Goal: Task Accomplishment & Management: Use online tool/utility

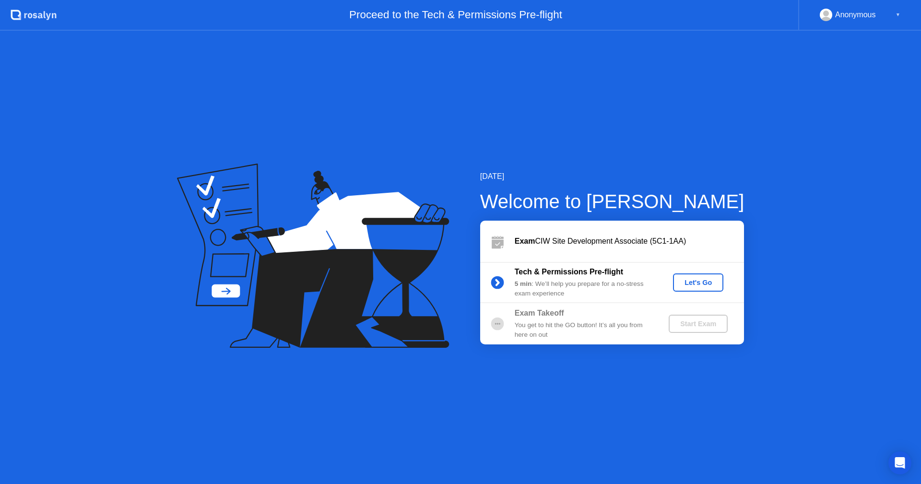
click at [691, 279] on div "Let's Go" at bounding box center [698, 283] width 43 height 8
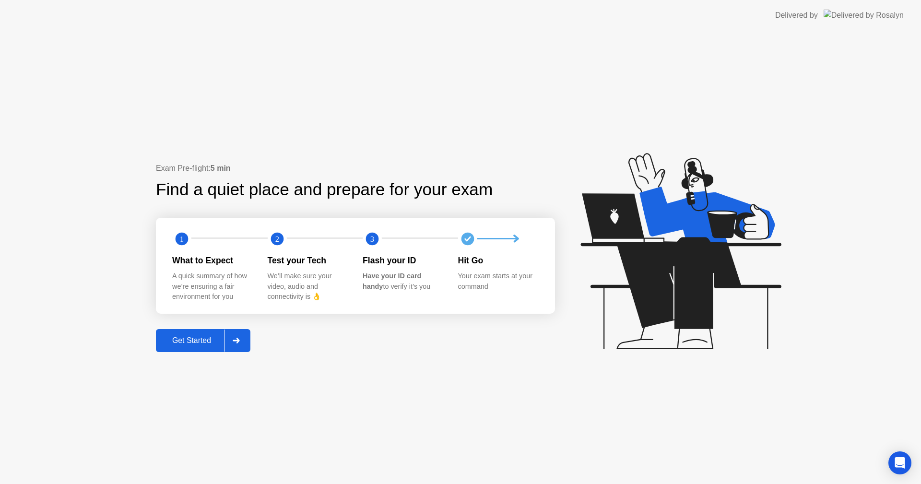
click at [205, 338] on div "Get Started" at bounding box center [192, 340] width 66 height 9
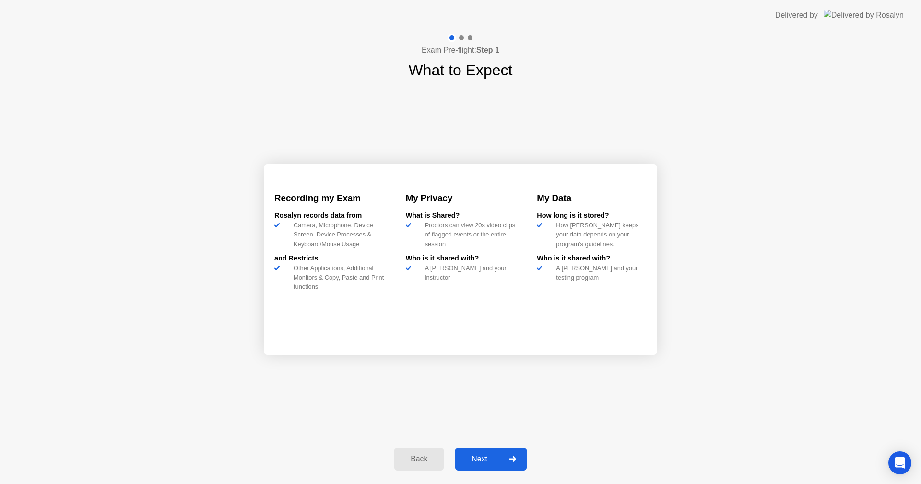
click at [486, 466] on button "Next" at bounding box center [491, 459] width 72 height 23
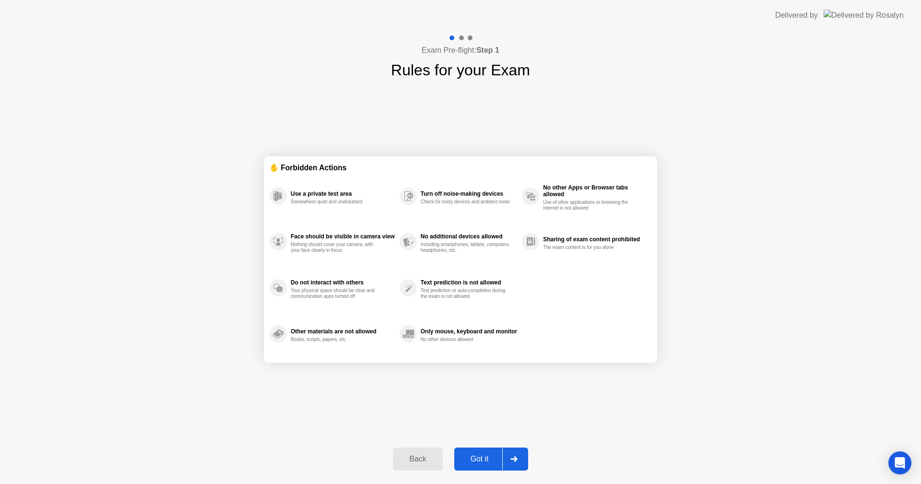
click at [486, 461] on div "Got it" at bounding box center [479, 459] width 45 height 9
select select "**********"
select select "*******"
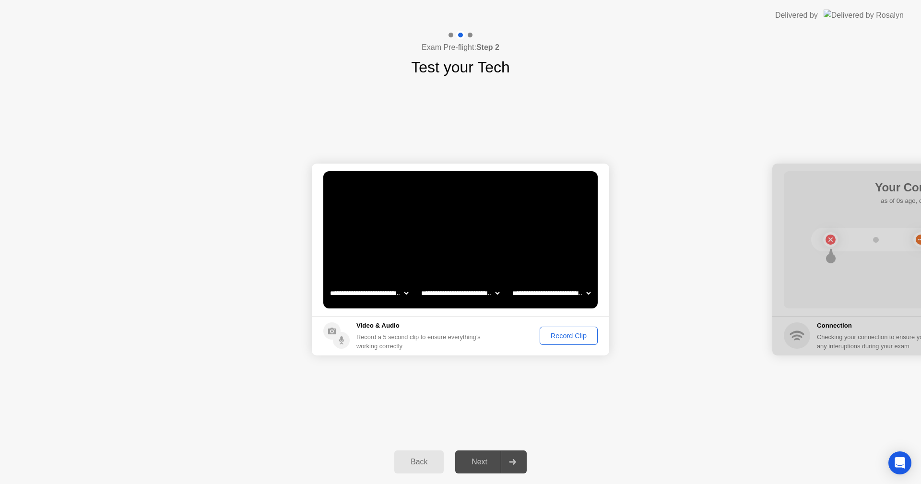
click at [549, 336] on div "Record Clip" at bounding box center [568, 336] width 51 height 8
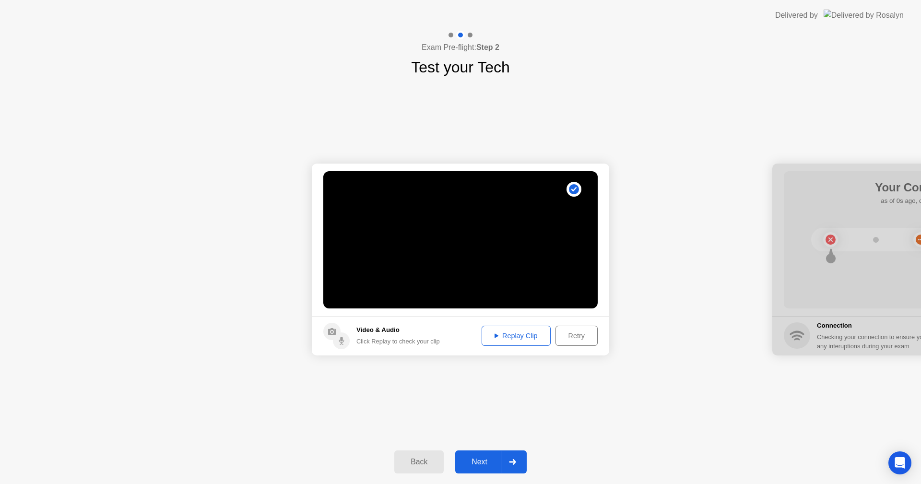
click at [489, 458] on div "Next" at bounding box center [479, 462] width 43 height 9
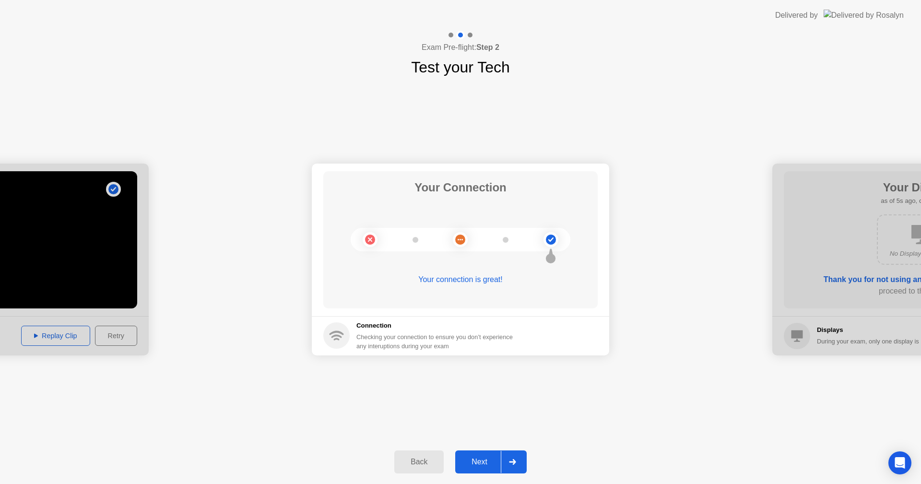
click at [489, 470] on button "Next" at bounding box center [491, 462] width 72 height 23
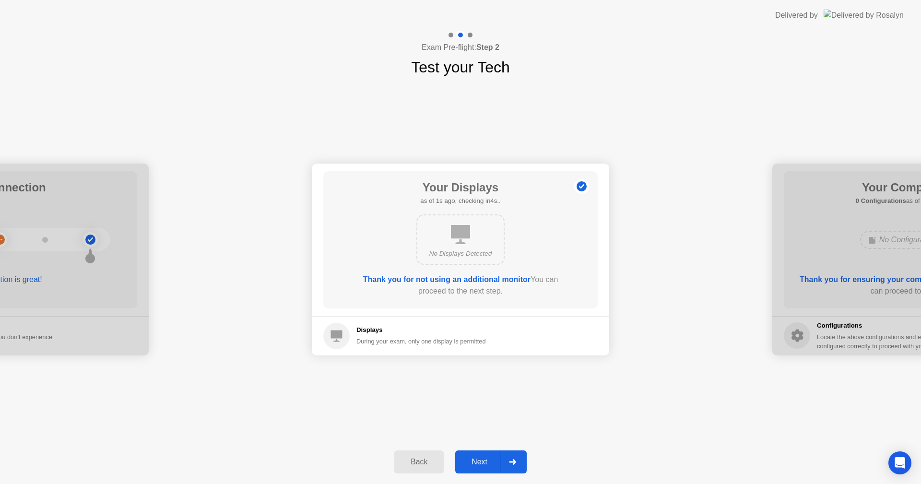
click at [489, 465] on div "Next" at bounding box center [479, 462] width 43 height 9
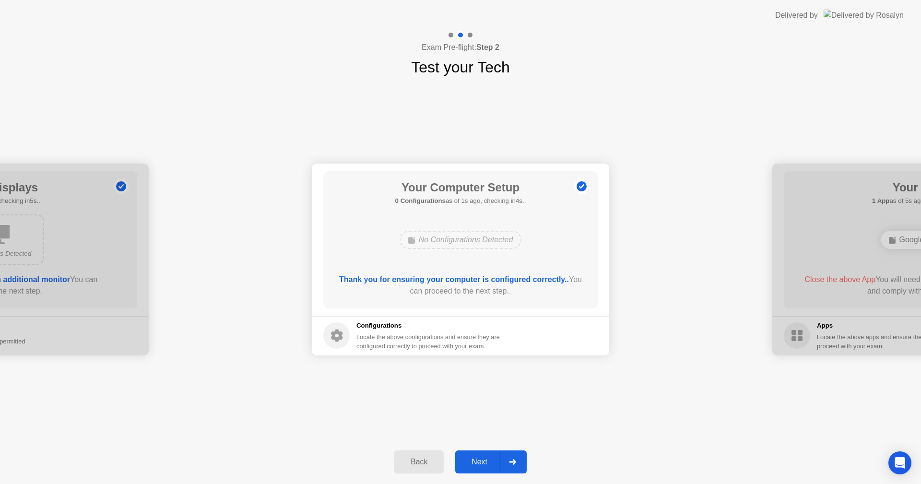
click at [489, 465] on div "Next" at bounding box center [479, 462] width 43 height 9
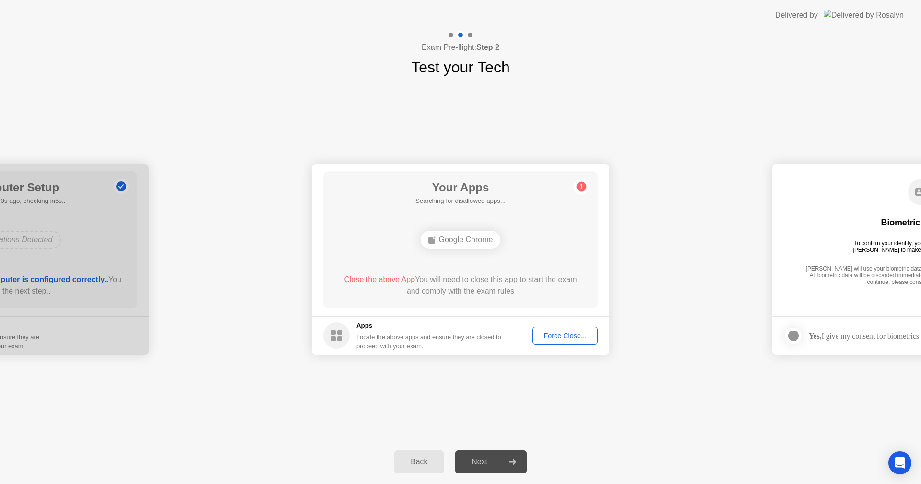
click at [497, 461] on div "Next" at bounding box center [479, 462] width 43 height 9
click at [558, 335] on div "Force Close..." at bounding box center [565, 336] width 59 height 8
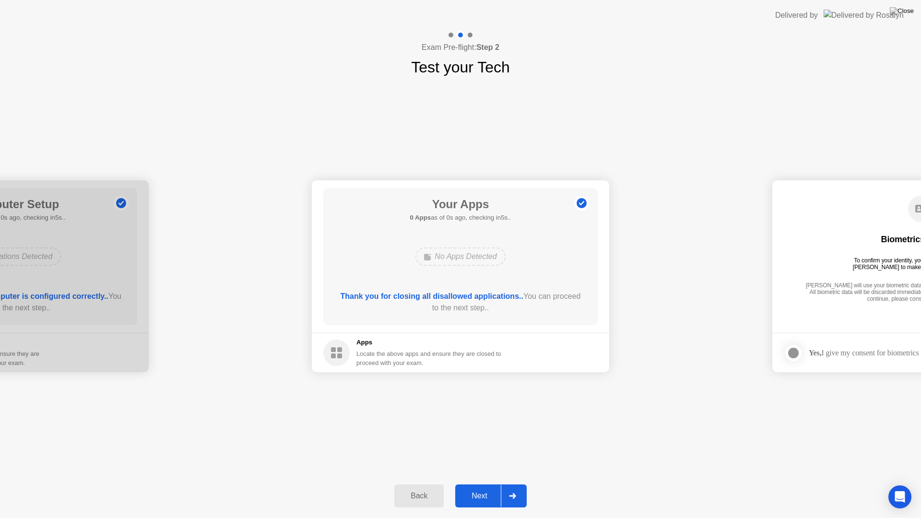
click at [490, 484] on div "Next" at bounding box center [479, 496] width 43 height 9
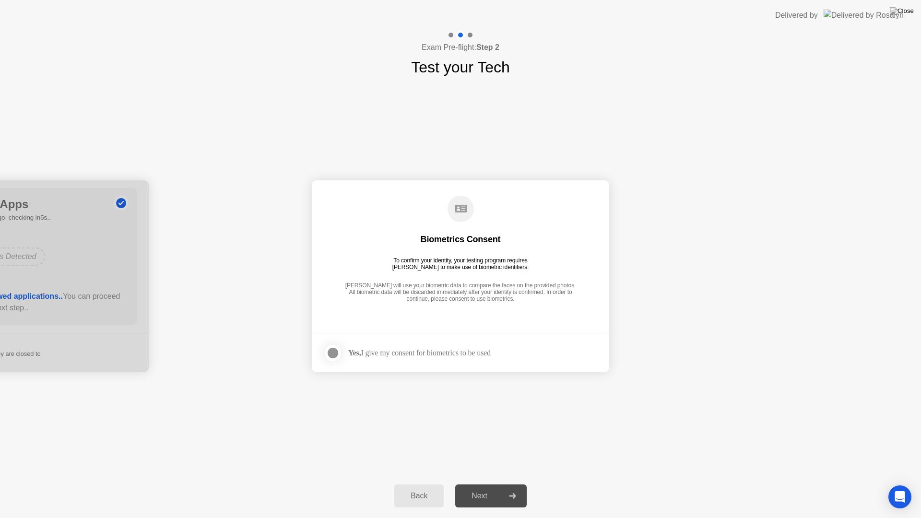
click at [477, 352] on div "Yes, I give my consent for biometrics to be used" at bounding box center [419, 352] width 143 height 9
click at [329, 348] on div at bounding box center [333, 353] width 12 height 12
click at [490, 484] on div "Next" at bounding box center [479, 496] width 43 height 9
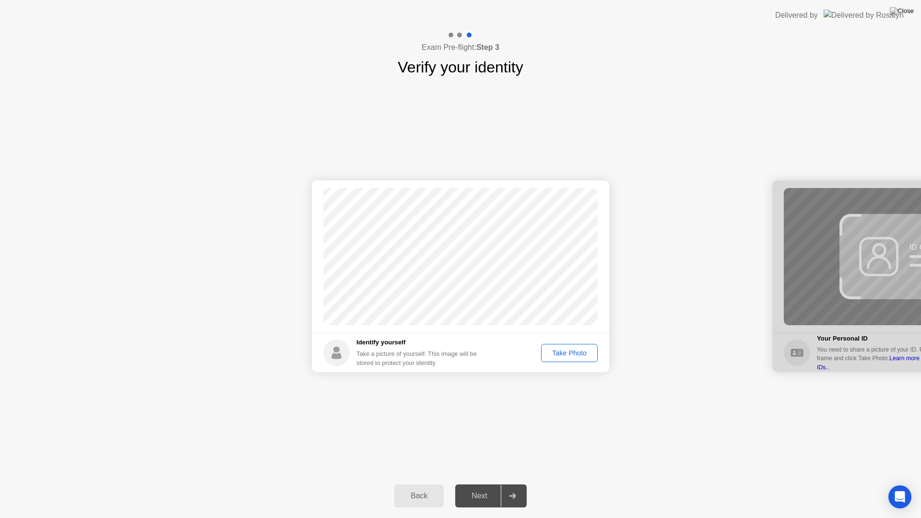
click at [559, 351] on div "Take Photo" at bounding box center [570, 353] width 50 height 8
click at [484, 484] on div "Next" at bounding box center [479, 496] width 43 height 9
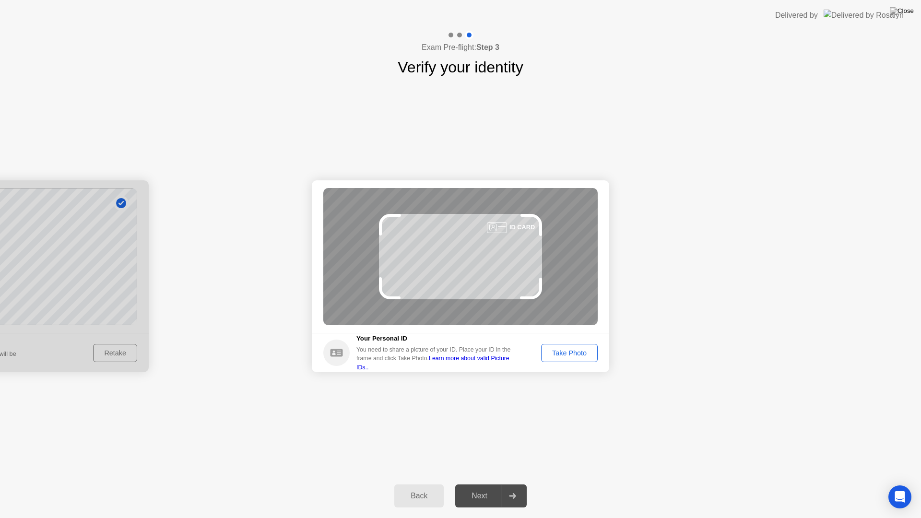
click at [576, 357] on div "Take Photo" at bounding box center [570, 353] width 50 height 8
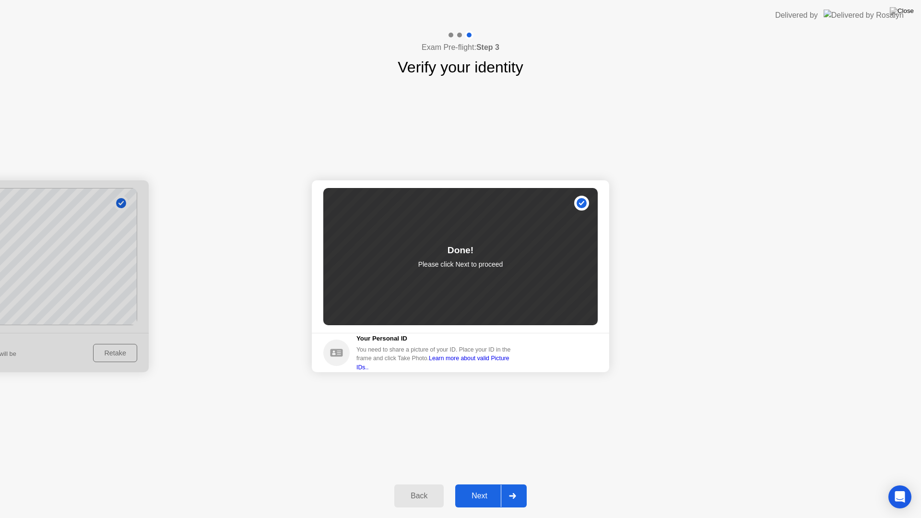
click at [485, 484] on div "Next" at bounding box center [479, 496] width 43 height 9
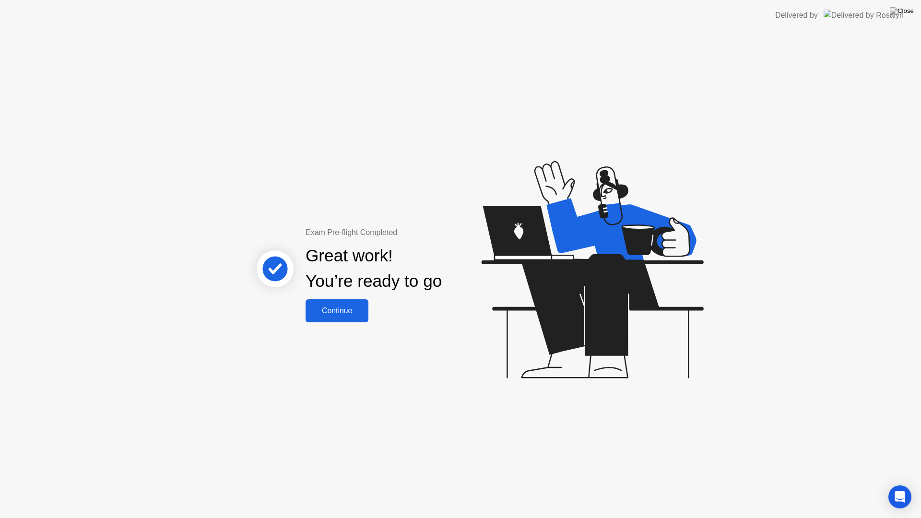
click at [326, 315] on div "Continue" at bounding box center [337, 311] width 57 height 9
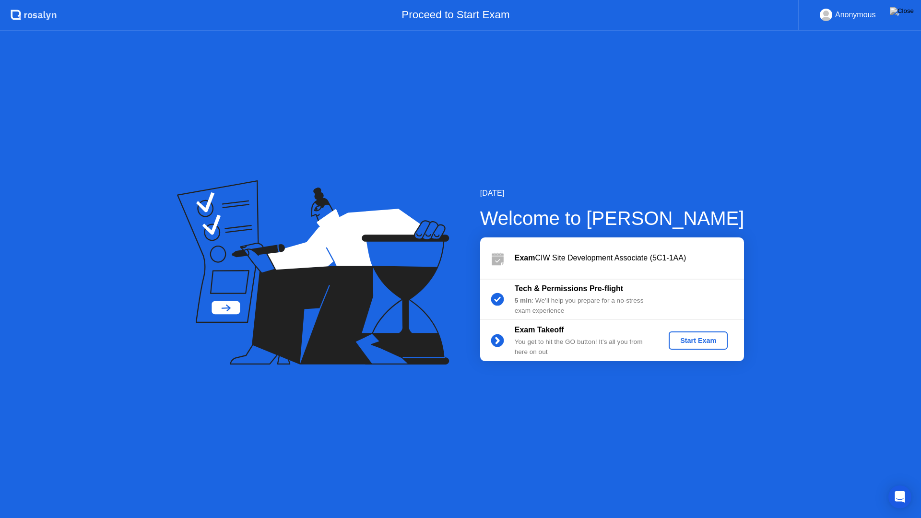
click at [682, 339] on div "Start Exam" at bounding box center [698, 341] width 51 height 8
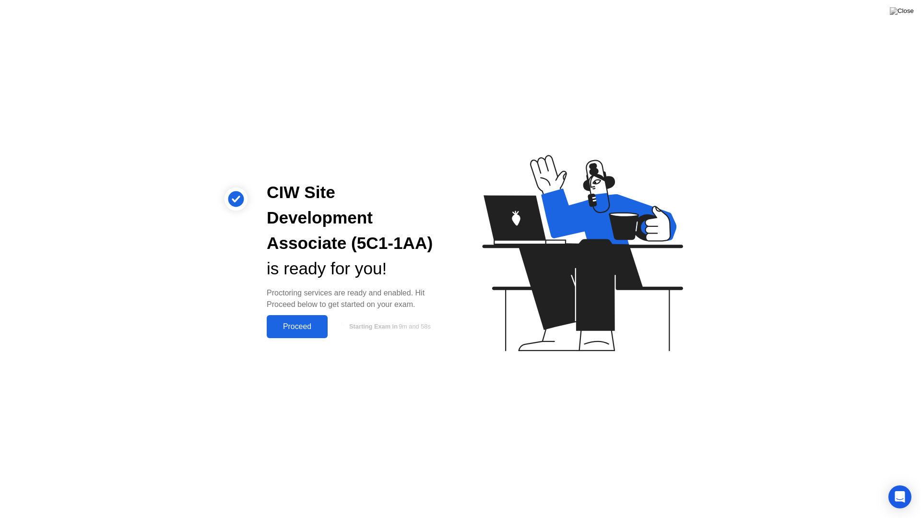
click at [308, 322] on div "Proceed" at bounding box center [297, 326] width 55 height 9
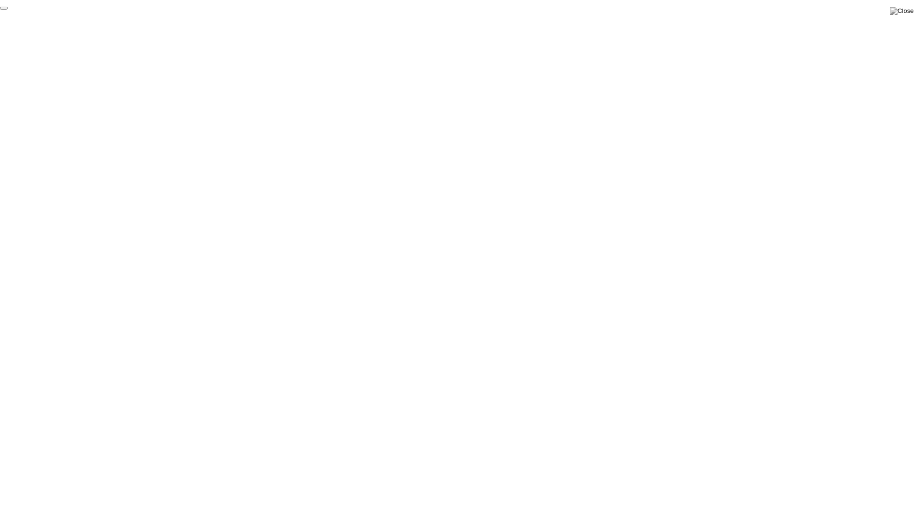
click div "End Proctoring Session"
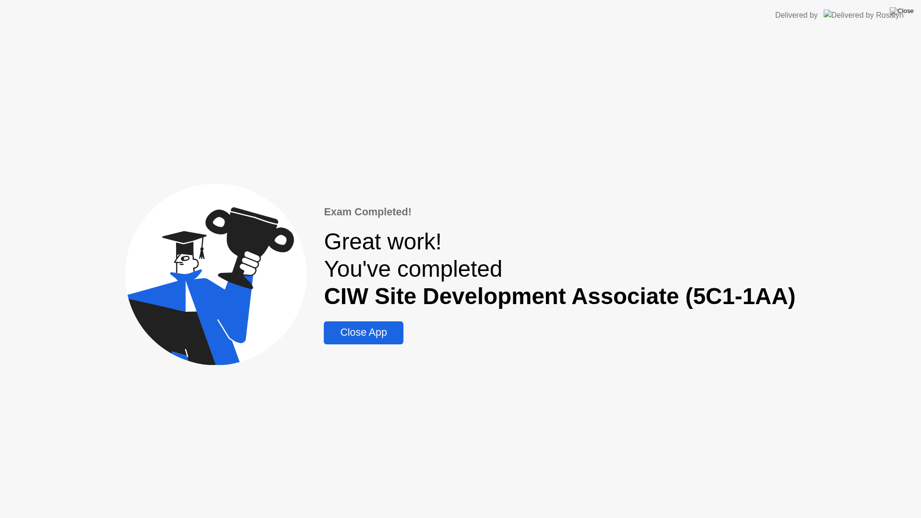
click at [396, 339] on div "Close App" at bounding box center [363, 333] width 73 height 12
